Goal: Task Accomplishment & Management: Use online tool/utility

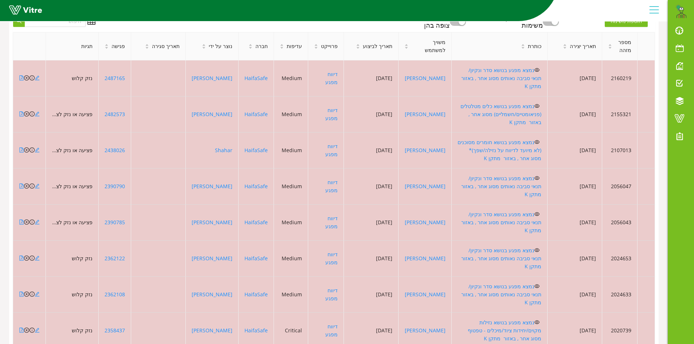
scroll to position [286, 0]
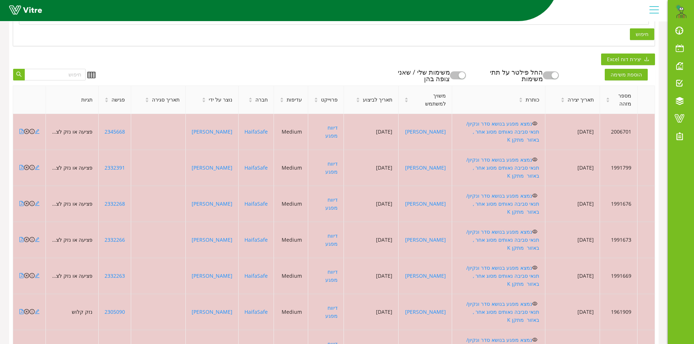
scroll to position [202, 0]
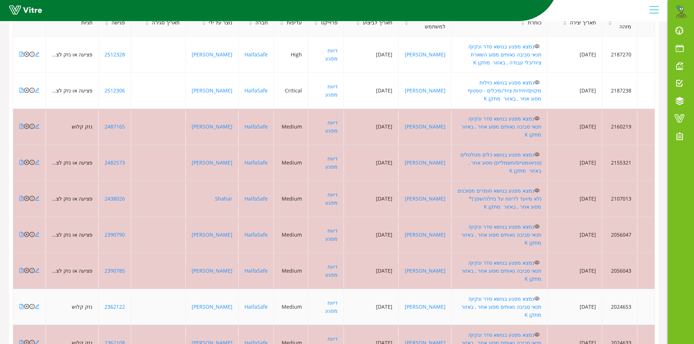
scroll to position [286, 0]
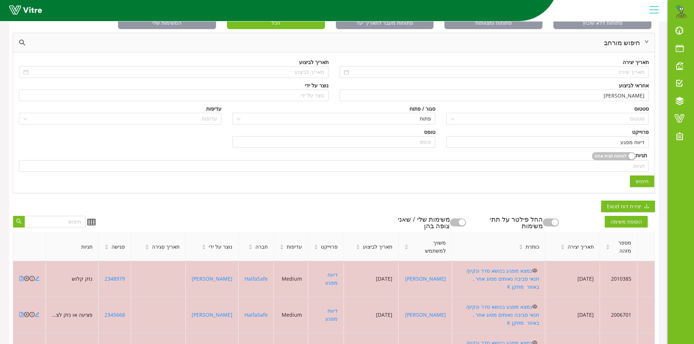
scroll to position [219, 0]
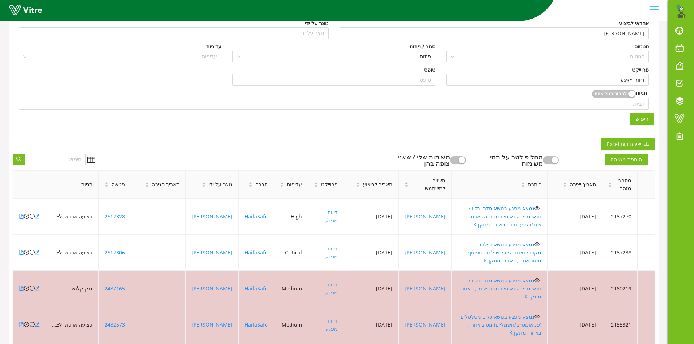
scroll to position [109, 0]
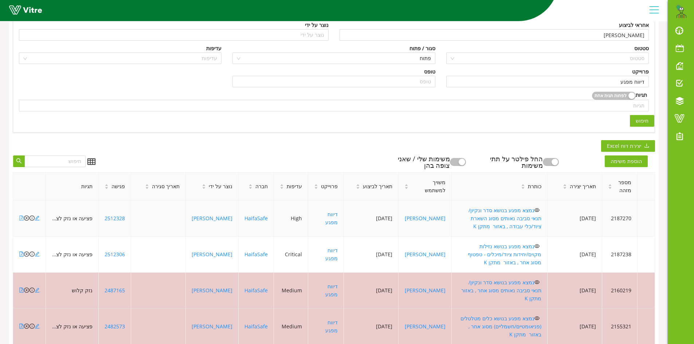
click at [20, 216] on icon "file-pdf" at bounding box center [21, 218] width 5 height 5
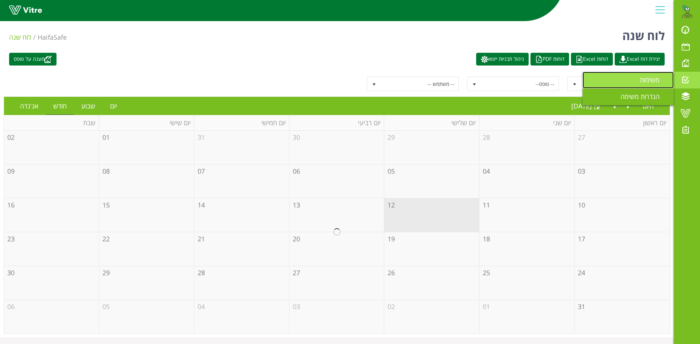
click at [643, 81] on span "משימות" at bounding box center [653, 79] width 28 height 9
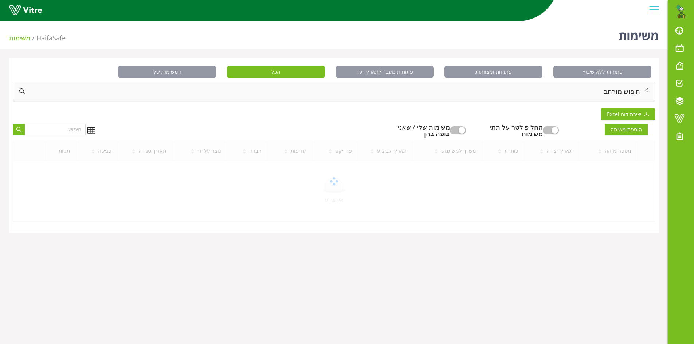
click at [632, 90] on div "חיפוש מורחב" at bounding box center [334, 91] width 642 height 19
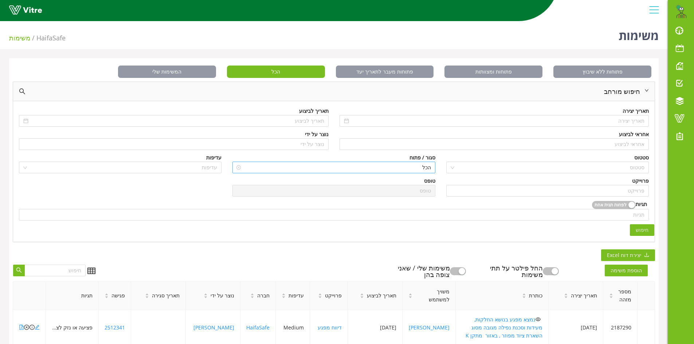
click at [410, 169] on span "הכל" at bounding box center [334, 167] width 194 height 11
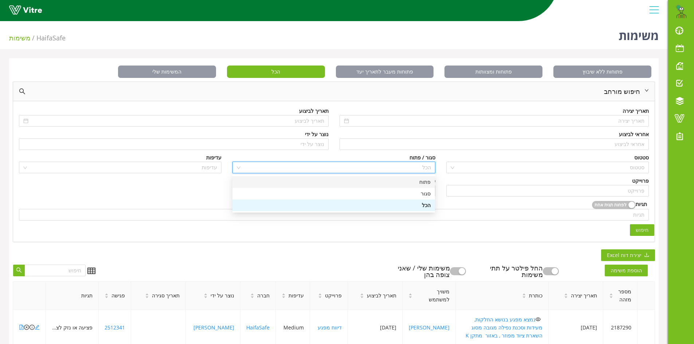
click at [422, 185] on div "פתוח" at bounding box center [334, 182] width 194 height 8
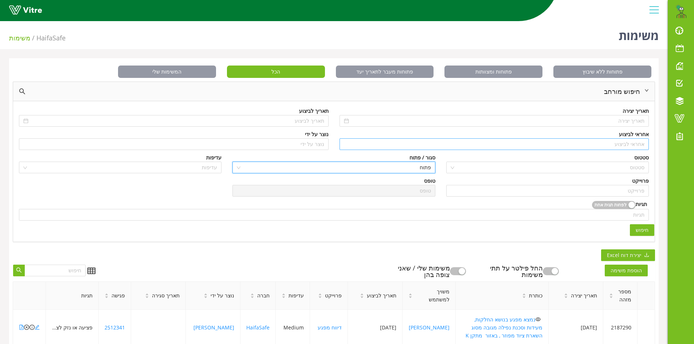
click at [627, 144] on input "search" at bounding box center [494, 144] width 301 height 11
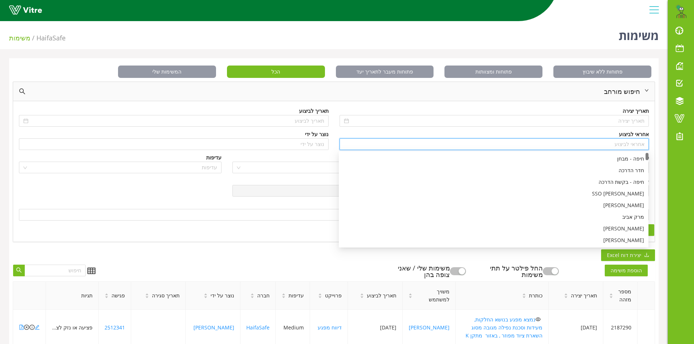
type input "n"
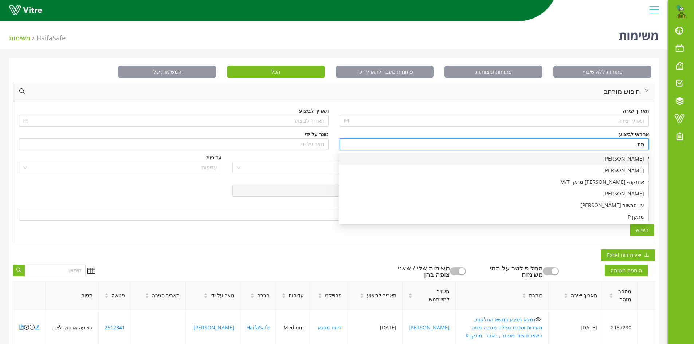
click at [626, 158] on div "[PERSON_NAME]" at bounding box center [493, 159] width 301 height 8
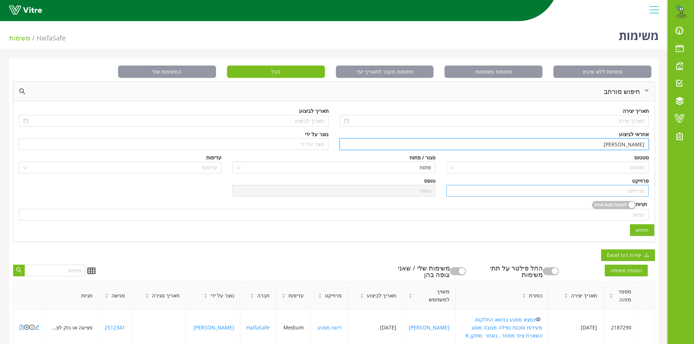
type input "[PERSON_NAME]"
click at [619, 188] on input "search" at bounding box center [548, 190] width 194 height 11
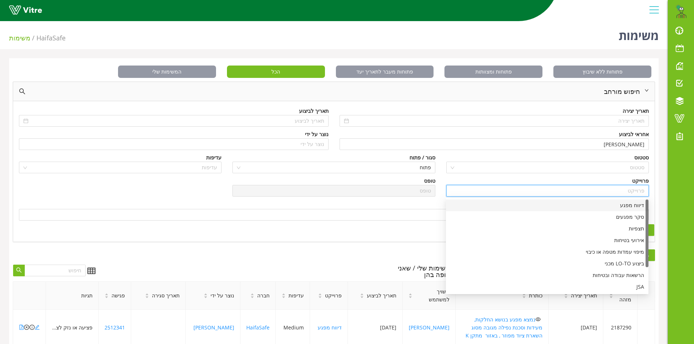
click at [627, 205] on div "דיווח מפגע" at bounding box center [547, 205] width 194 height 8
type input "דיווח מפגע"
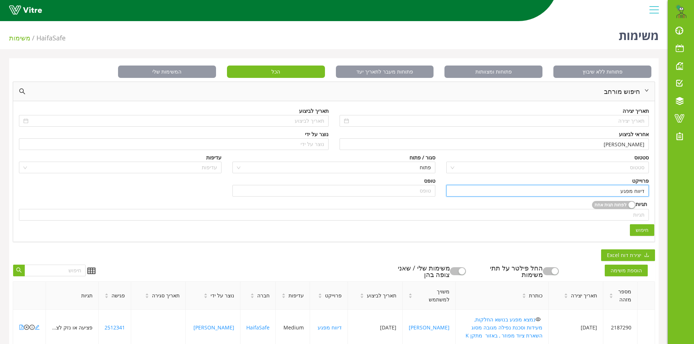
click at [642, 232] on span "חיפוש" at bounding box center [642, 230] width 13 height 8
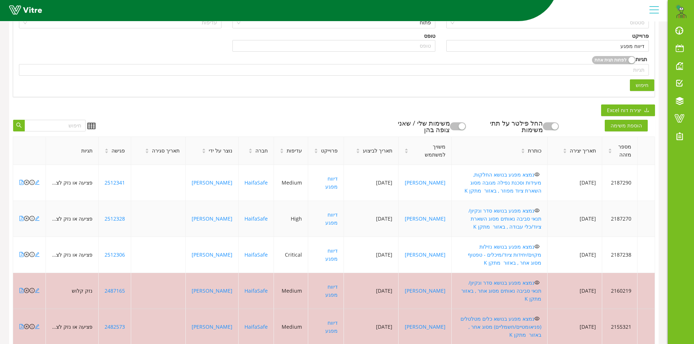
scroll to position [146, 0]
click at [21, 179] on icon "file-pdf" at bounding box center [21, 181] width 5 height 5
click at [26, 179] on icon "close-circle" at bounding box center [26, 181] width 5 height 5
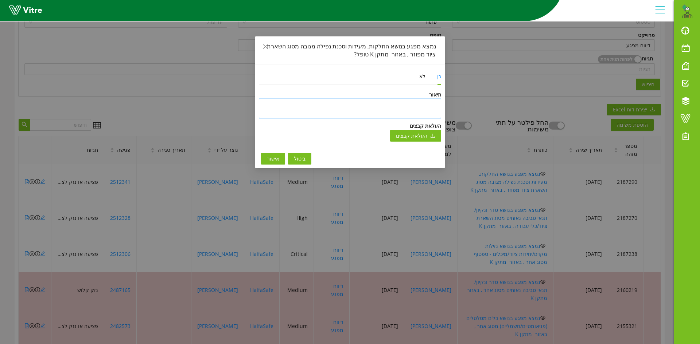
click at [373, 101] on textarea at bounding box center [350, 109] width 182 height 20
click at [396, 104] on textarea at bounding box center [350, 109] width 182 height 20
type textarea "v"
type textarea "vn"
type textarea "vnp"
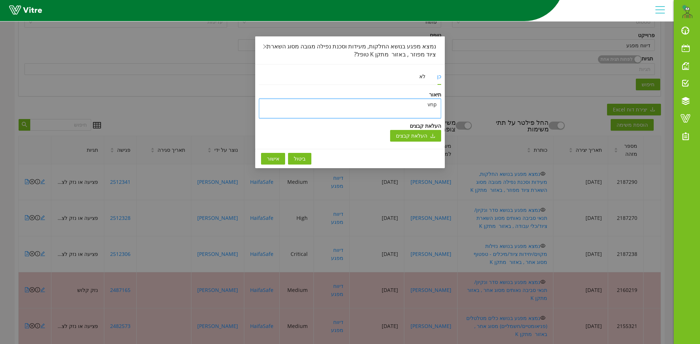
type textarea "vnpd"
type textarea "vnpdg"
type textarea "vnpd"
type textarea "vnp"
type textarea "vn"
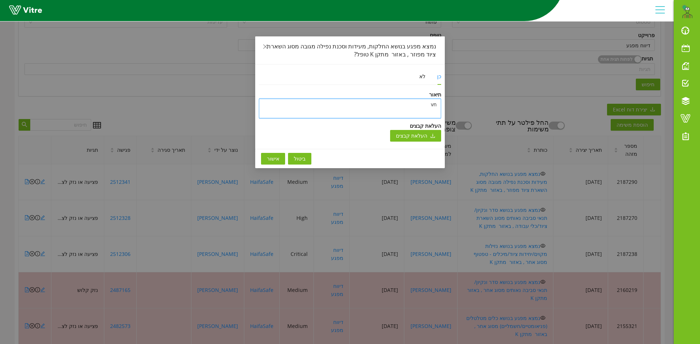
type textarea "v"
type textarea "ה"
type textarea "הו"
type textarea "הוע"
type textarea "הועב"
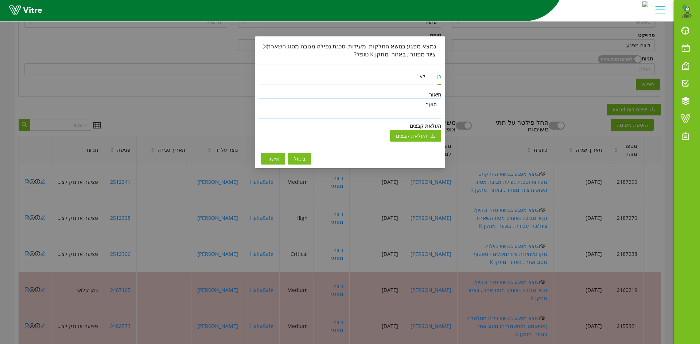
type textarea "הועבר"
type textarea "הועבר ב"
type textarea "הועבר במ"
type textarea "הועבר במי"
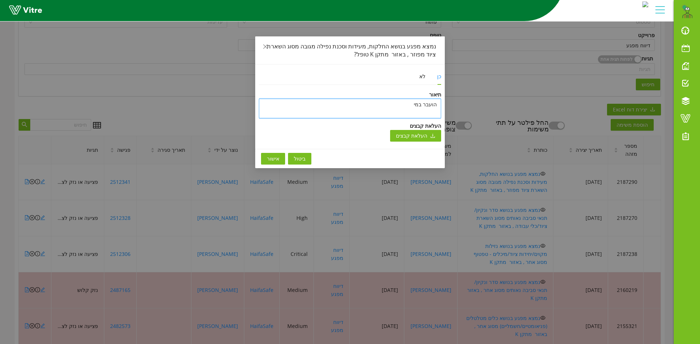
type textarea "הועבר במיי"
type textarea "הועבר במייל"
type textarea "הועבר במייל ל"
type textarea "הועבר במייל לט"
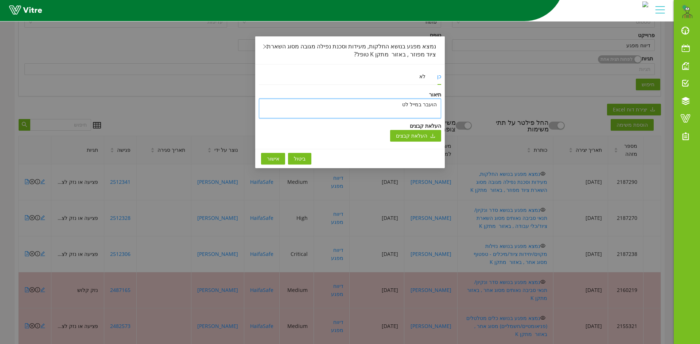
type textarea "הועבר במייל [PERSON_NAME]"
type textarea "הועבר במייל לטיפ"
type textarea "הועבר במייל לטיפו"
type textarea "הועבר במייל לטיפול"
type textarea "הועבר במייל לטיפולו"
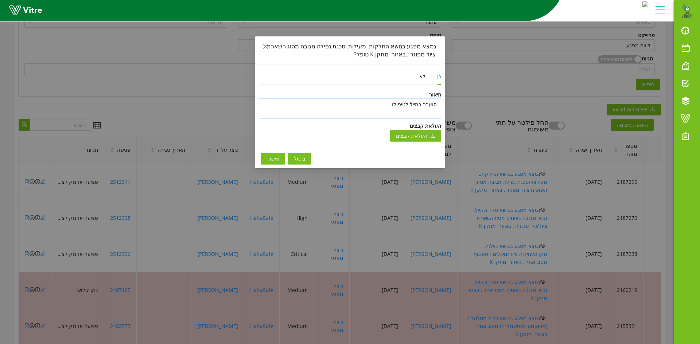
type textarea "הועבר במייל לטיפולו"
type textarea "הועבר במייל לטיפולו ש"
type textarea "הועבר במייל לטיפולו של"
type textarea "הועבר במייל לטיפולו של מ"
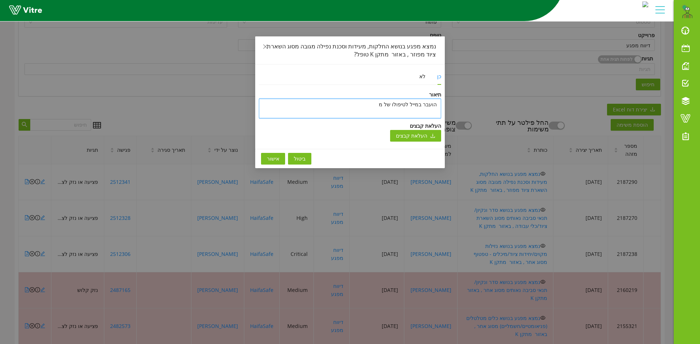
type textarea "הועבר במייל לטיפולו של מת"
type textarea "הועבר במייל לטיפולו של מתן"
type textarea "הועבר במייל לטיפולו של מתן ג"
type textarea "הועבר במייל לטיפולו של [PERSON_NAME]"
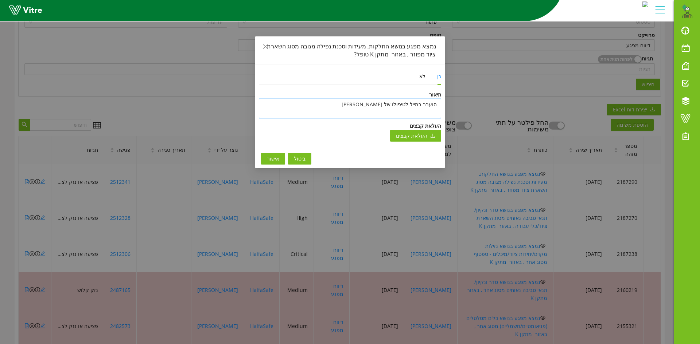
type textarea "הועבר במייל לטיפולו של [PERSON_NAME]"
click at [269, 158] on span "אישור" at bounding box center [273, 159] width 12 height 8
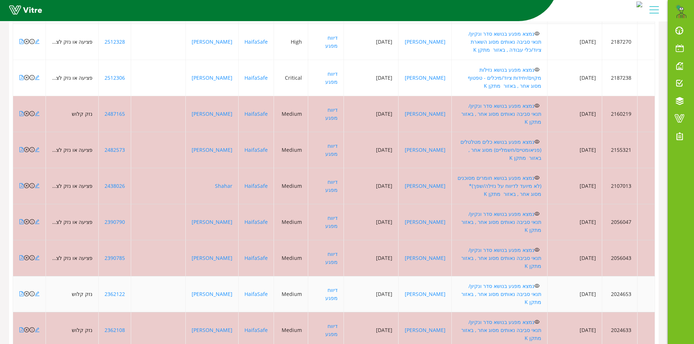
scroll to position [67, 0]
